Goal: Transaction & Acquisition: Purchase product/service

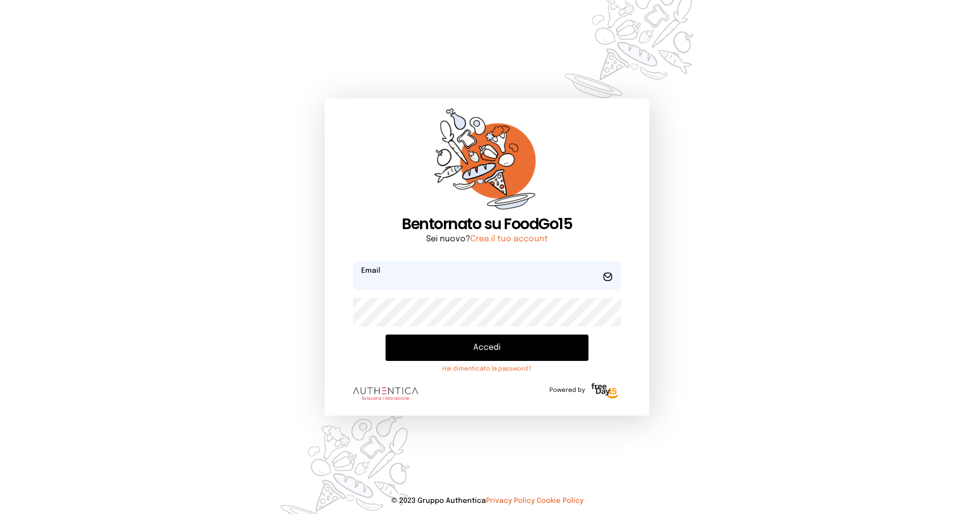
type input "**********"
click at [477, 345] on button "Accedi" at bounding box center [487, 348] width 203 height 26
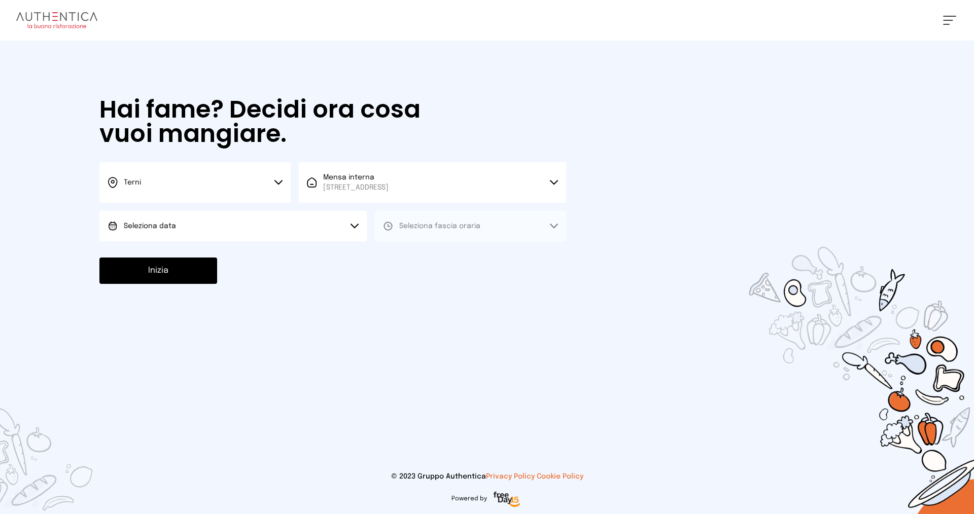
click at [339, 226] on button "Seleziona data" at bounding box center [232, 226] width 267 height 30
click at [325, 250] on li "[DATE], [DATE]" at bounding box center [232, 254] width 267 height 26
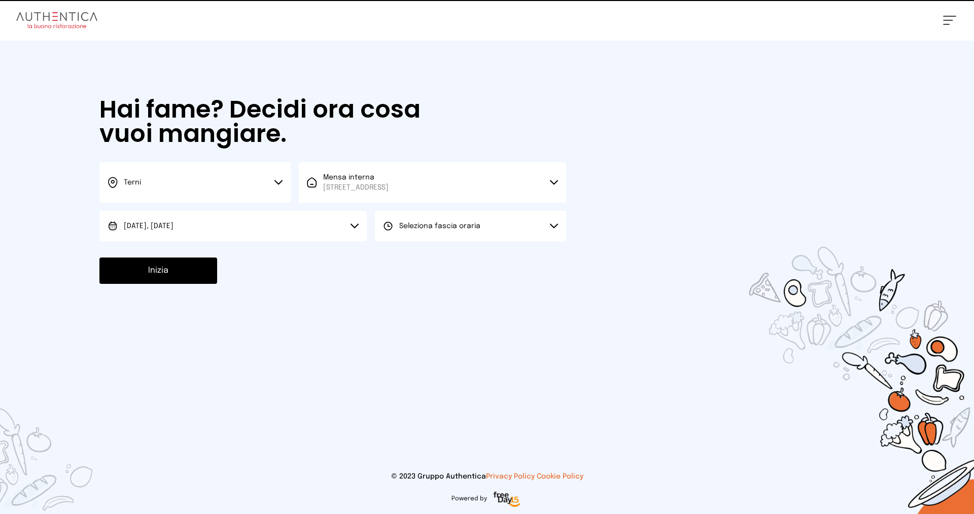
click at [400, 229] on span "Seleziona fascia oraria" at bounding box center [439, 226] width 81 height 7
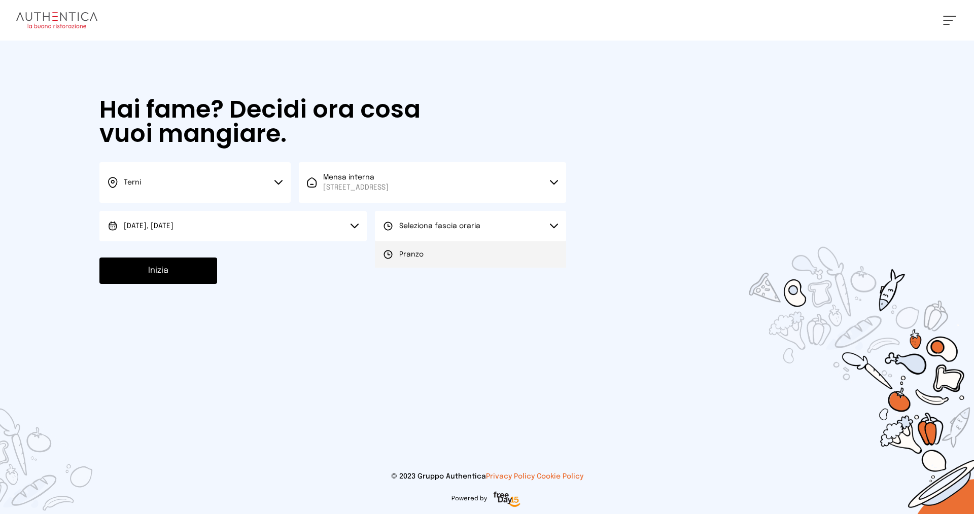
click at [398, 250] on div "Pranzo" at bounding box center [403, 255] width 41 height 10
click at [160, 269] on button "Inizia" at bounding box center [158, 271] width 118 height 26
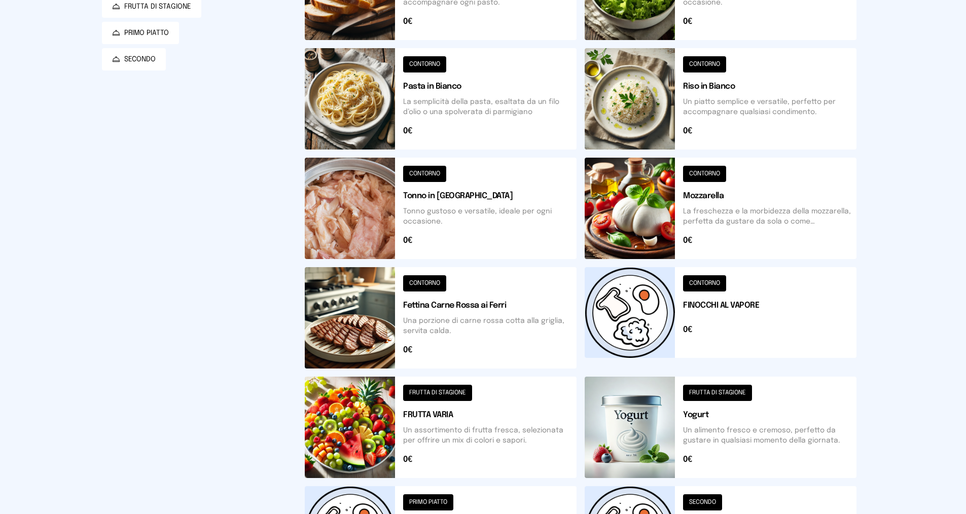
scroll to position [61, 0]
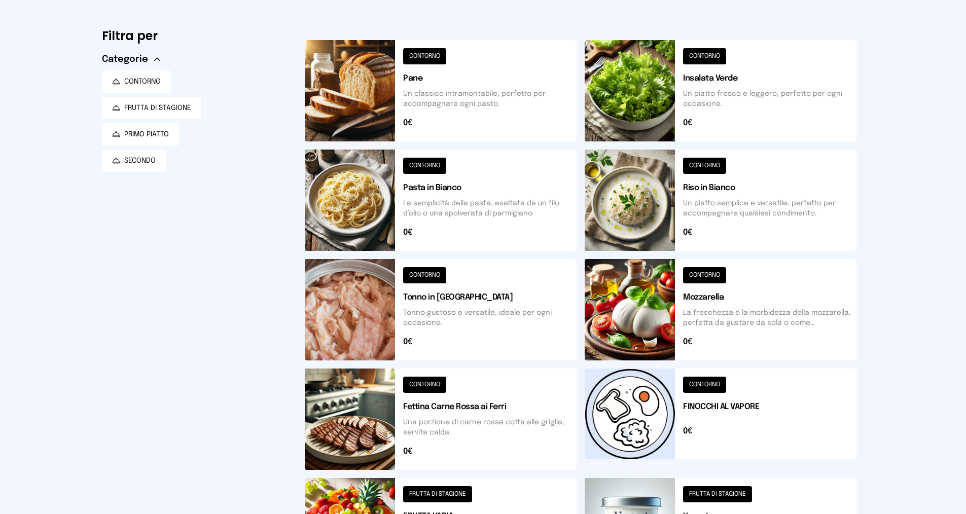
click at [451, 192] on button at bounding box center [441, 200] width 272 height 101
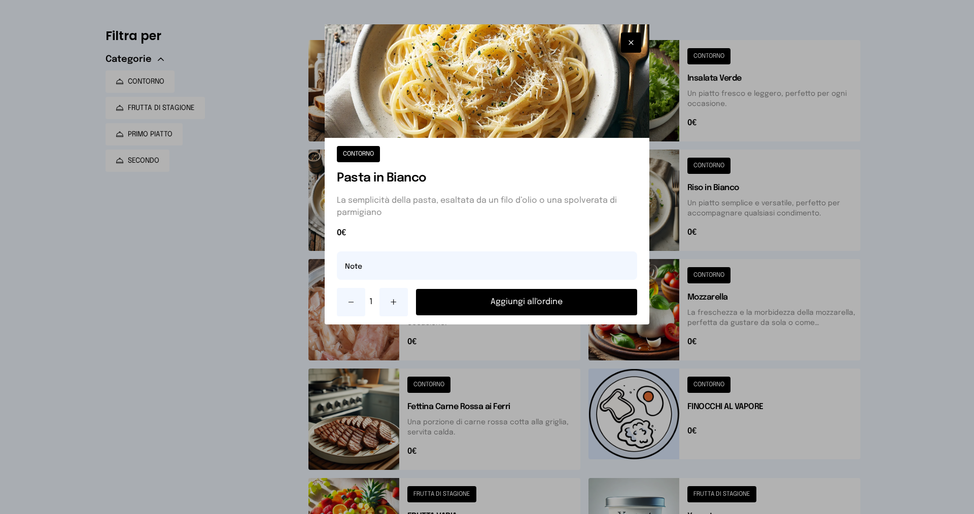
click at [477, 297] on button "Aggiungi all'ordine" at bounding box center [526, 302] width 221 height 26
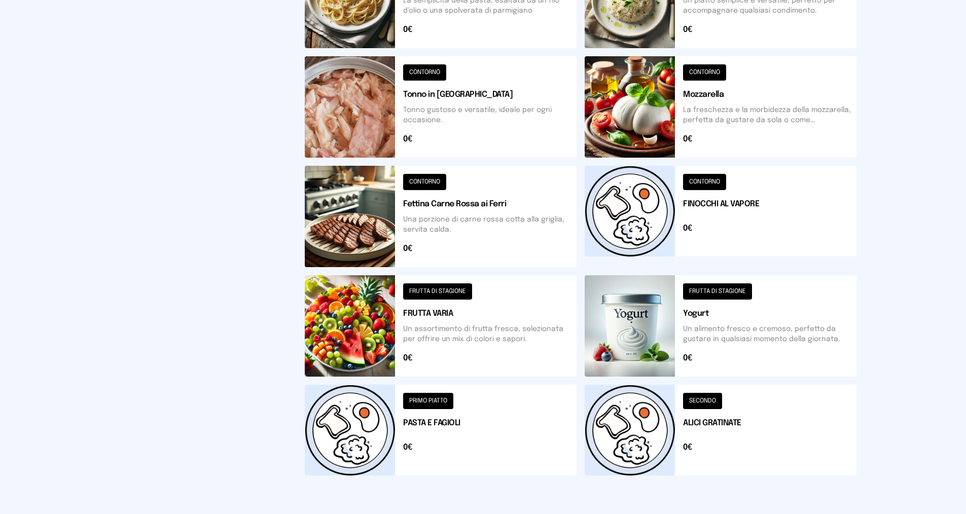
scroll to position [315, 0]
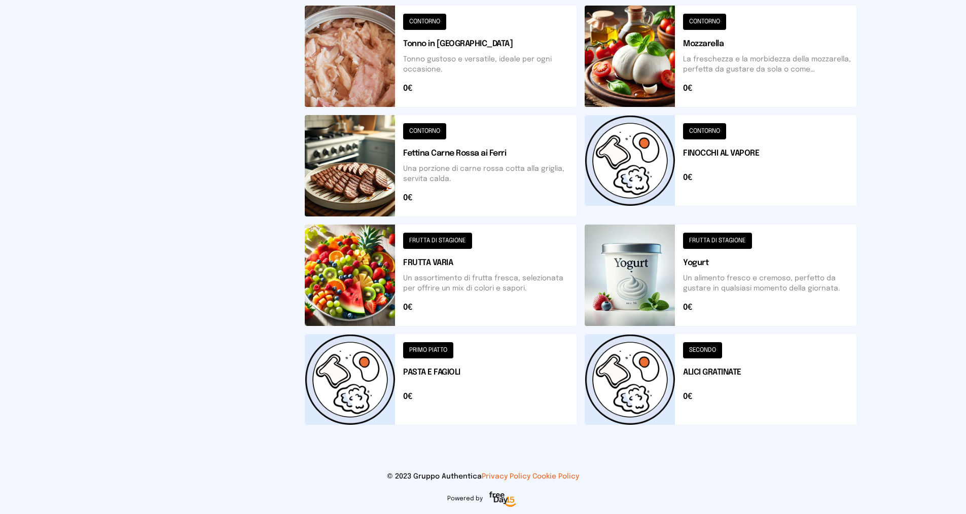
click at [475, 257] on button at bounding box center [441, 275] width 272 height 101
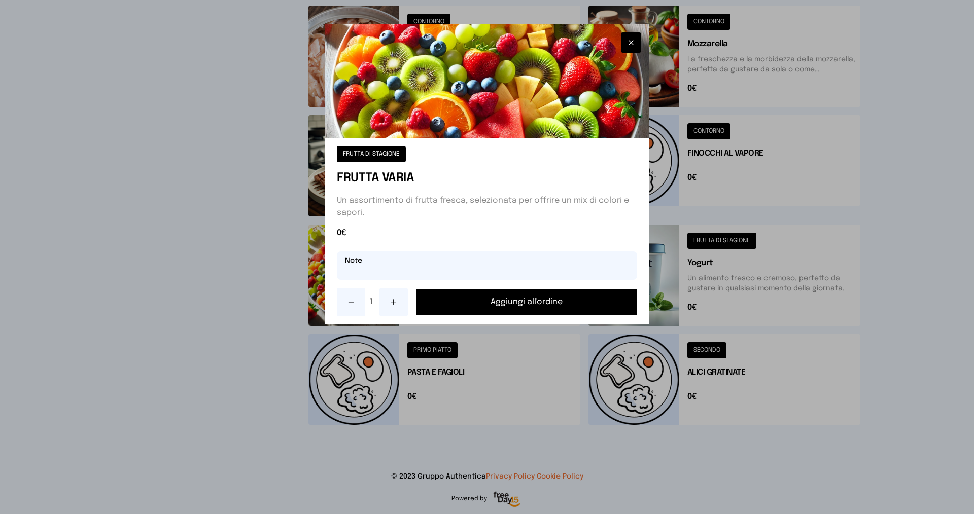
click at [453, 263] on input "text" at bounding box center [487, 266] width 300 height 28
type input "******"
click at [496, 300] on button "Aggiungi all'ordine" at bounding box center [526, 302] width 221 height 26
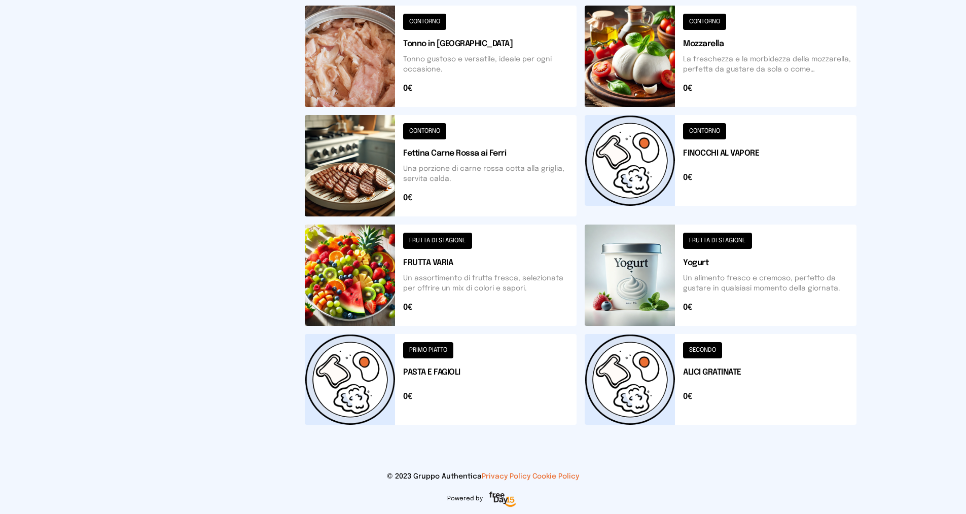
click at [713, 262] on button at bounding box center [721, 275] width 272 height 101
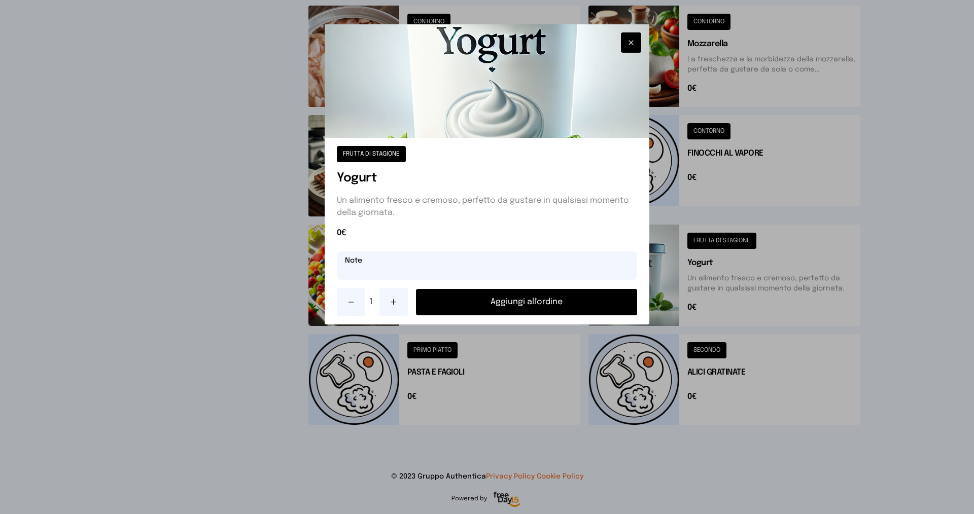
click at [400, 262] on input "text" at bounding box center [487, 266] width 300 height 28
type input "**********"
click at [453, 297] on button "Aggiungi all'ordine" at bounding box center [526, 302] width 221 height 26
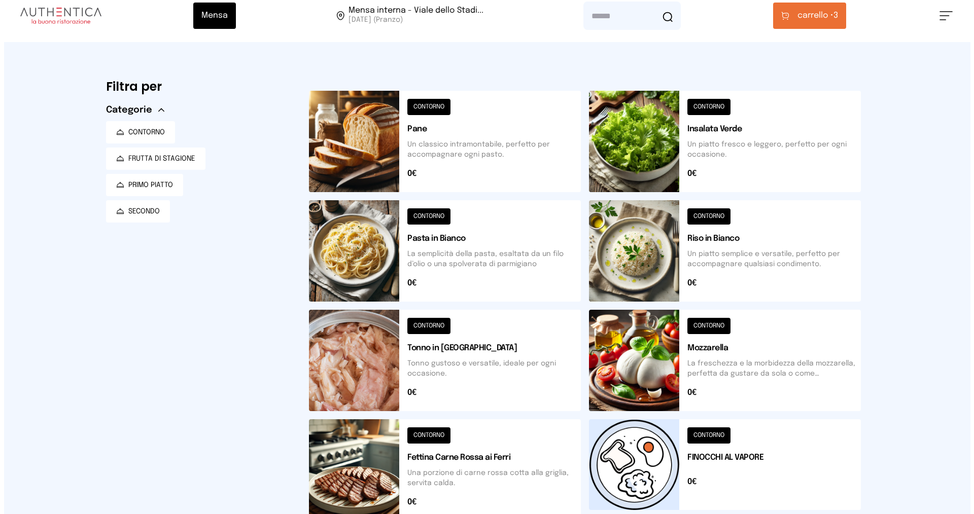
scroll to position [0, 0]
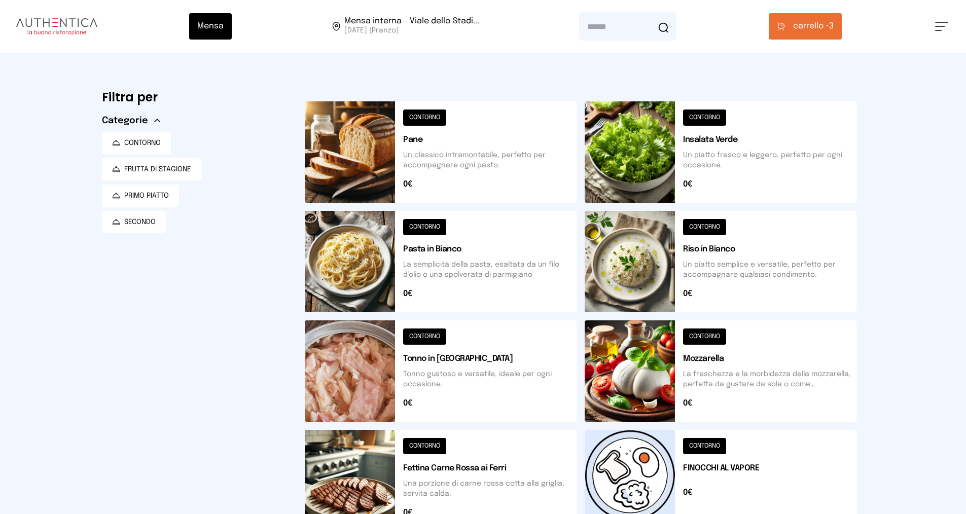
click at [698, 135] on button at bounding box center [721, 151] width 272 height 101
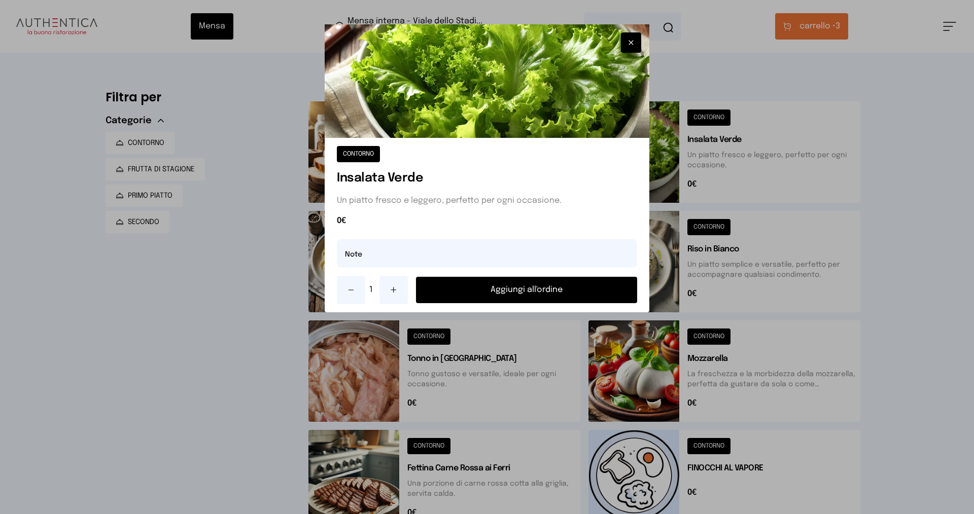
click at [500, 291] on button "Aggiungi all'ordine" at bounding box center [526, 290] width 221 height 26
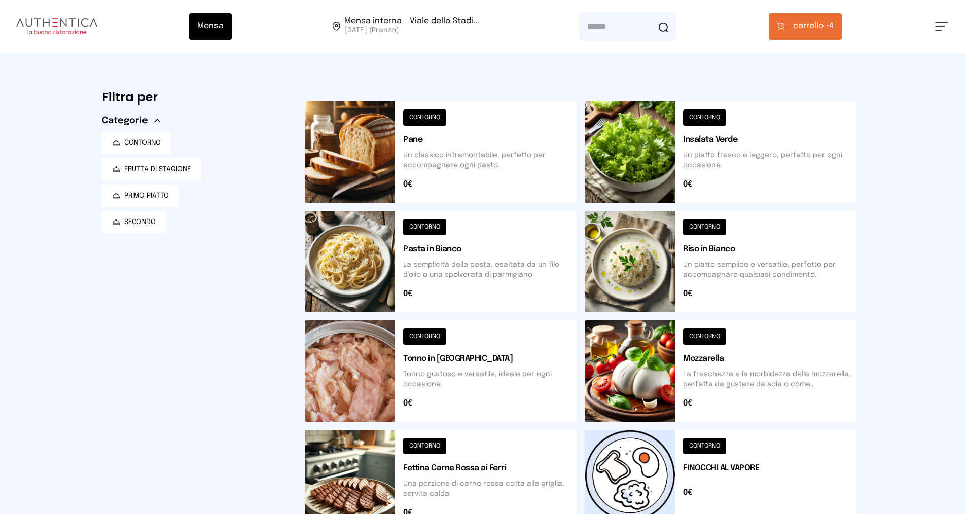
click at [790, 32] on button "carrello • 4" at bounding box center [805, 26] width 73 height 26
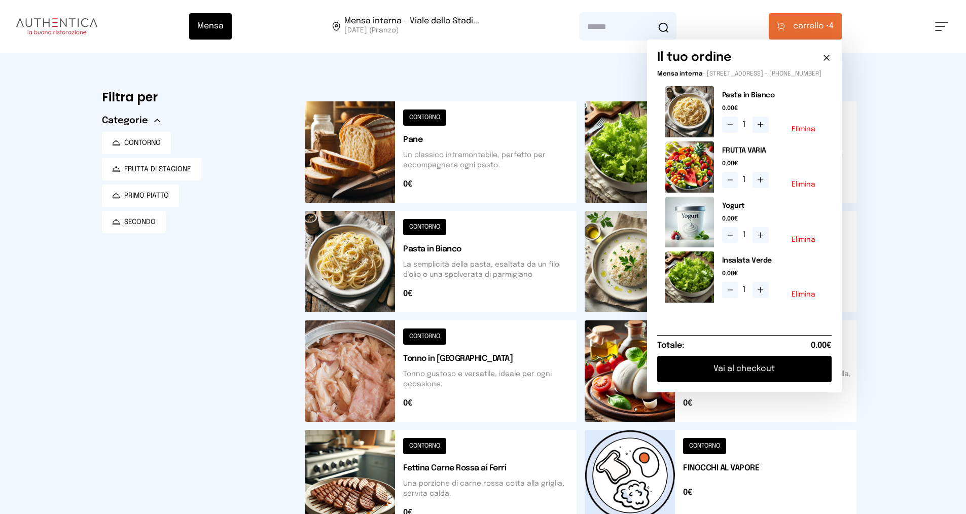
click at [735, 371] on button "Vai al checkout" at bounding box center [744, 369] width 175 height 26
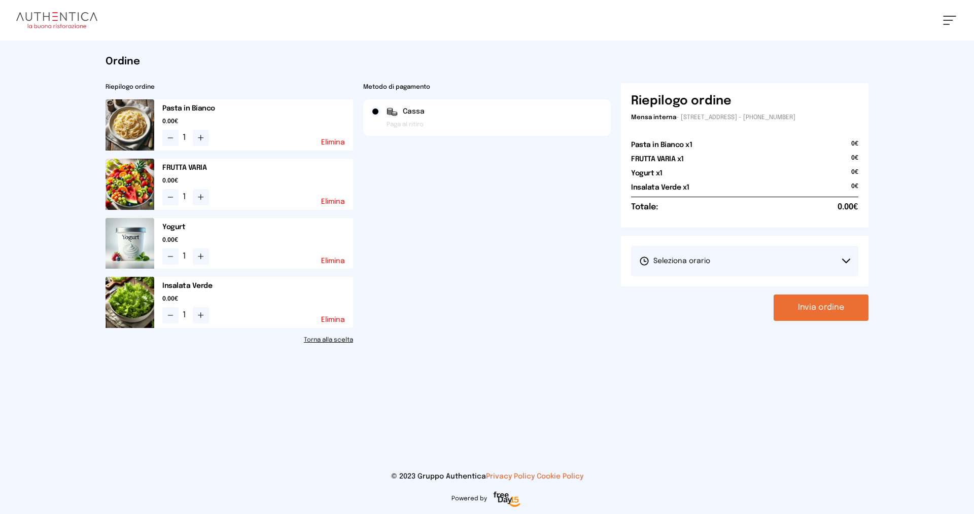
click at [681, 264] on span "Seleziona orario" at bounding box center [674, 261] width 71 height 10
click at [675, 290] on span "1° Turno (13:00 - 15:00)" at bounding box center [677, 290] width 77 height 10
click at [819, 310] on button "Invia ordine" at bounding box center [821, 308] width 95 height 26
